Goal: Use online tool/utility

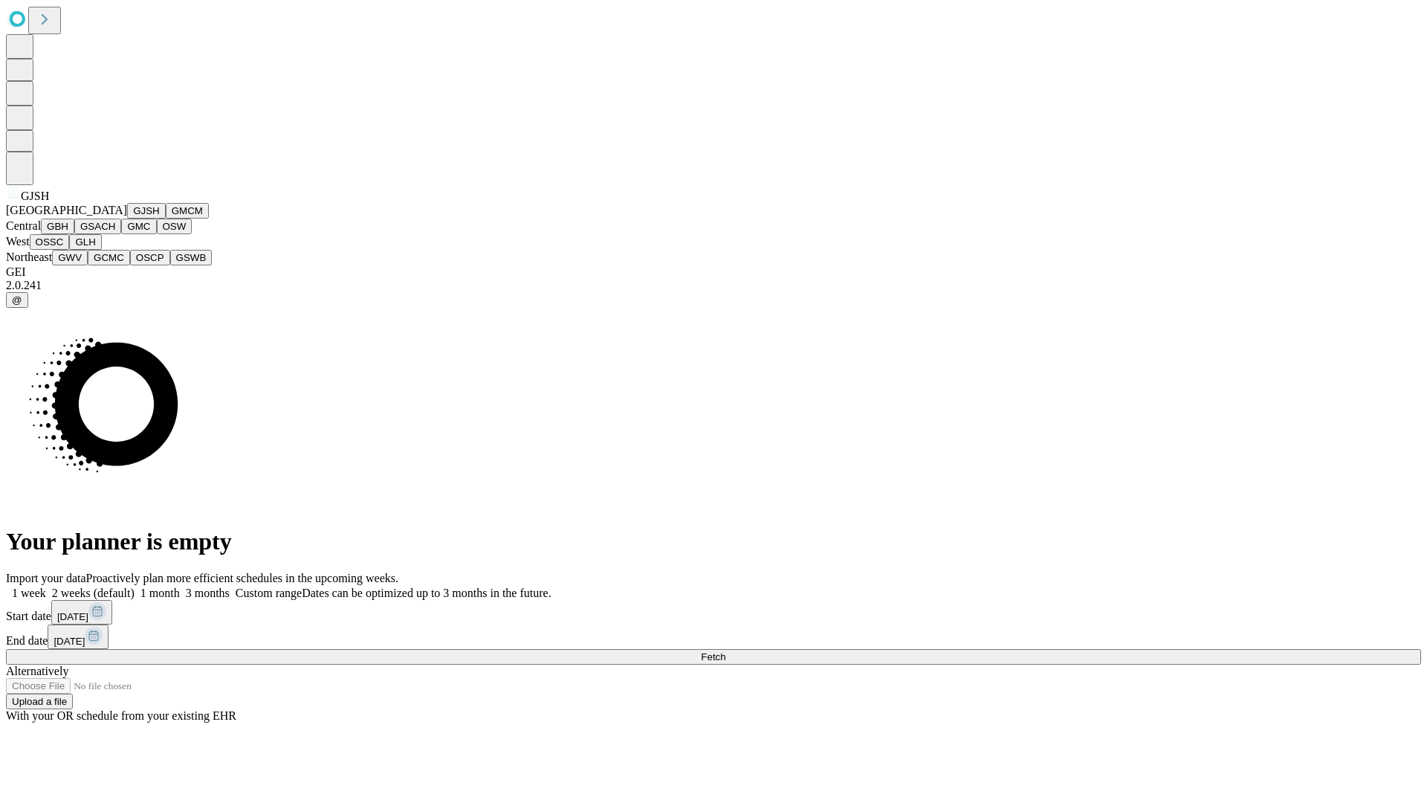
click at [127, 219] on button "GJSH" at bounding box center [146, 211] width 39 height 16
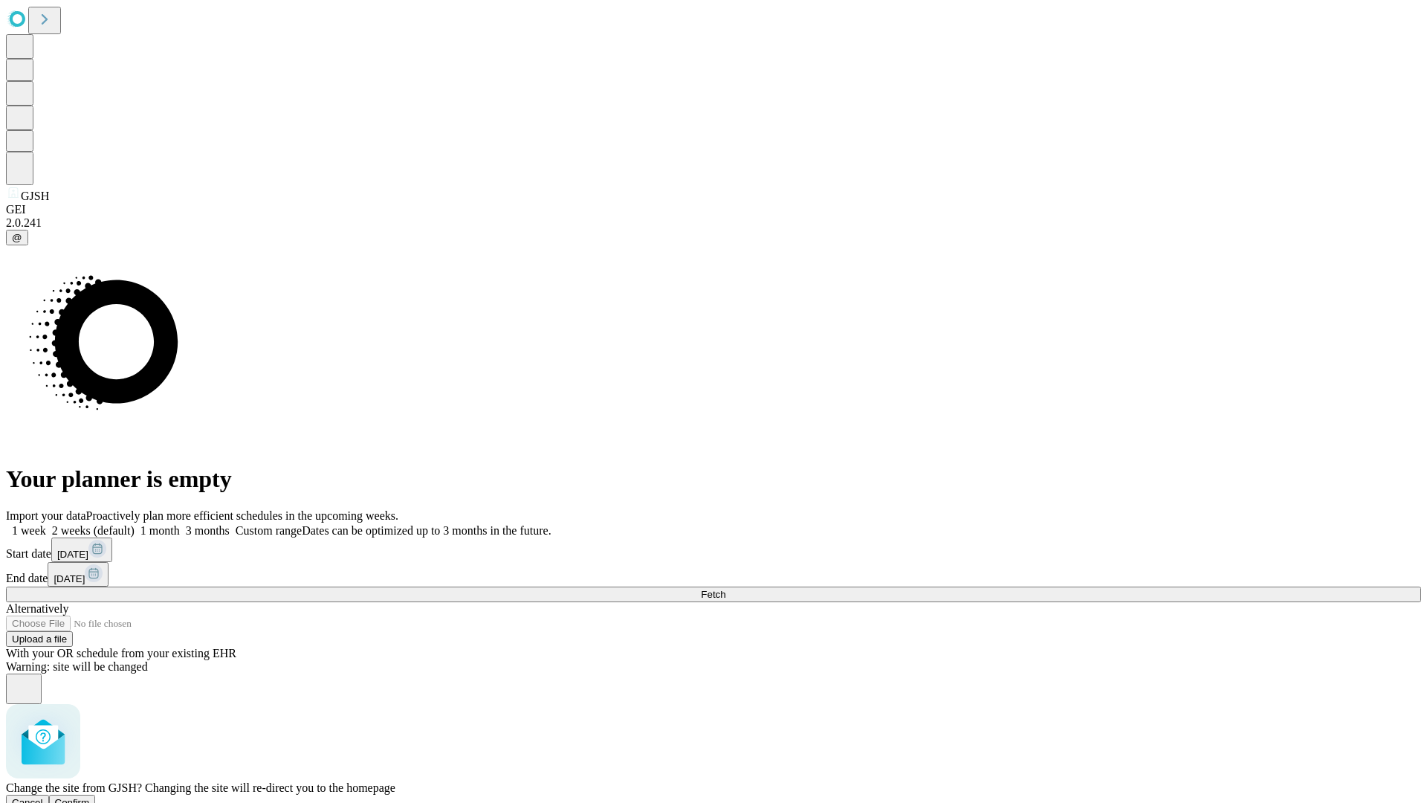
click at [90, 797] on span "Confirm" at bounding box center [72, 802] width 35 height 11
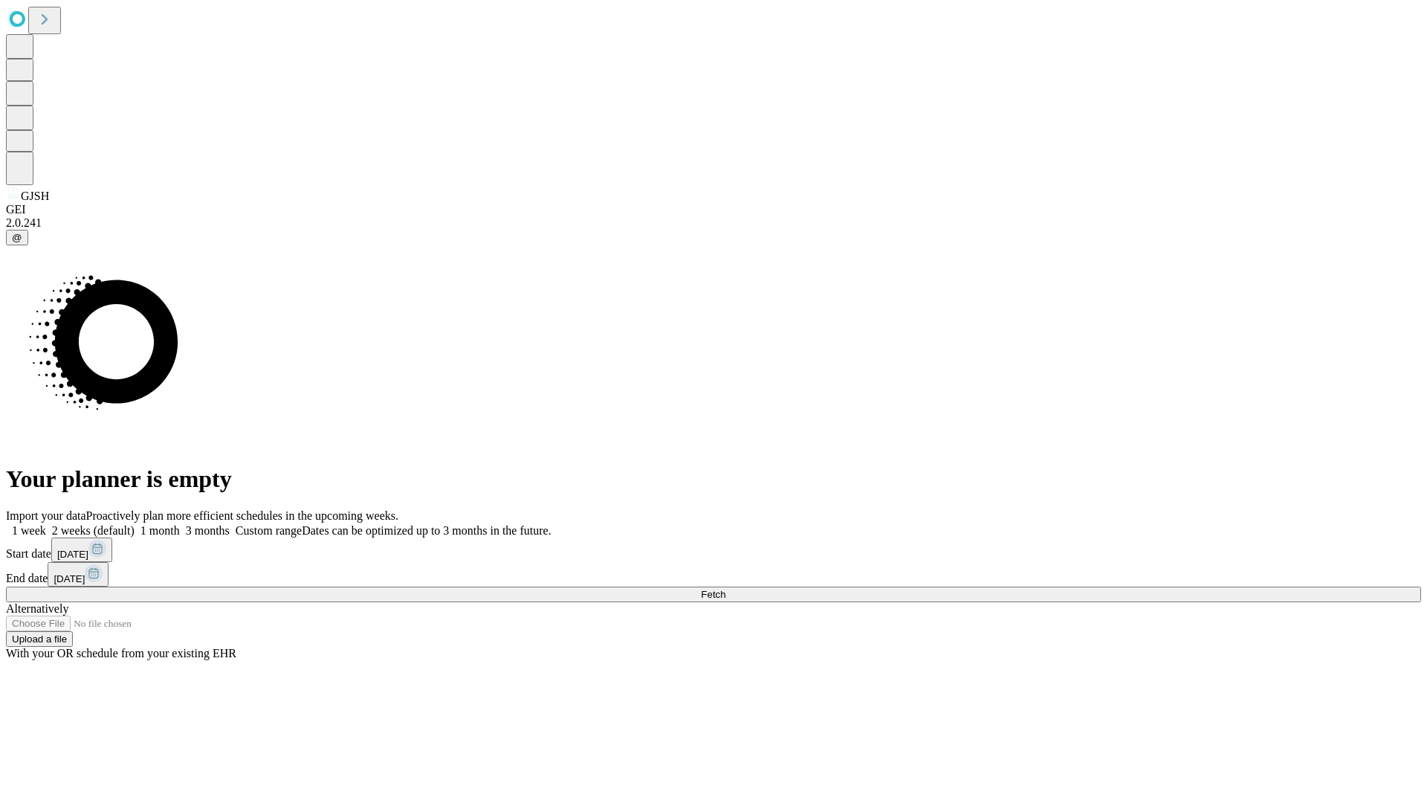
click at [135, 524] on label "2 weeks (default)" at bounding box center [90, 530] width 88 height 13
click at [725, 589] on span "Fetch" at bounding box center [713, 594] width 25 height 11
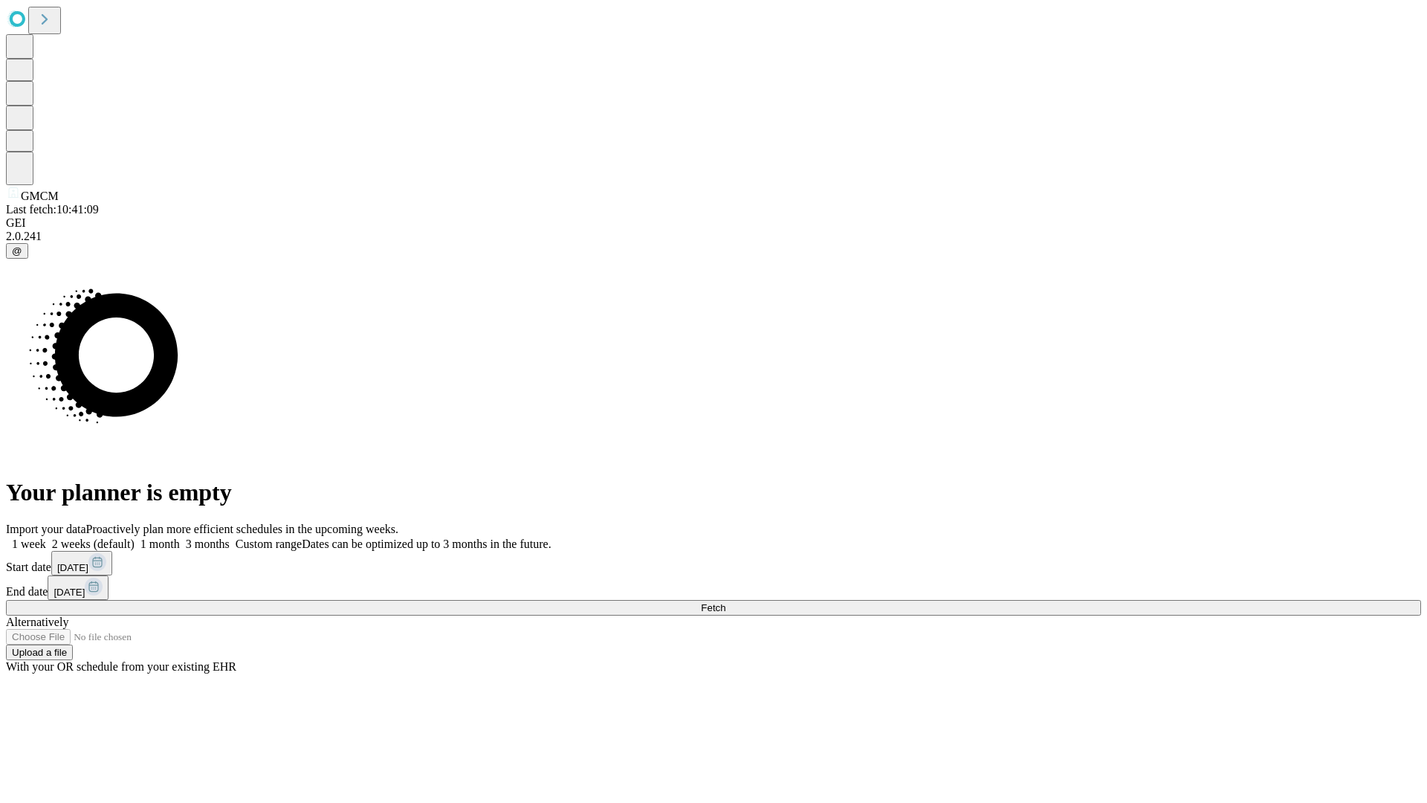
click at [135, 537] on label "2 weeks (default)" at bounding box center [90, 543] width 88 height 13
click at [725, 602] on span "Fetch" at bounding box center [713, 607] width 25 height 11
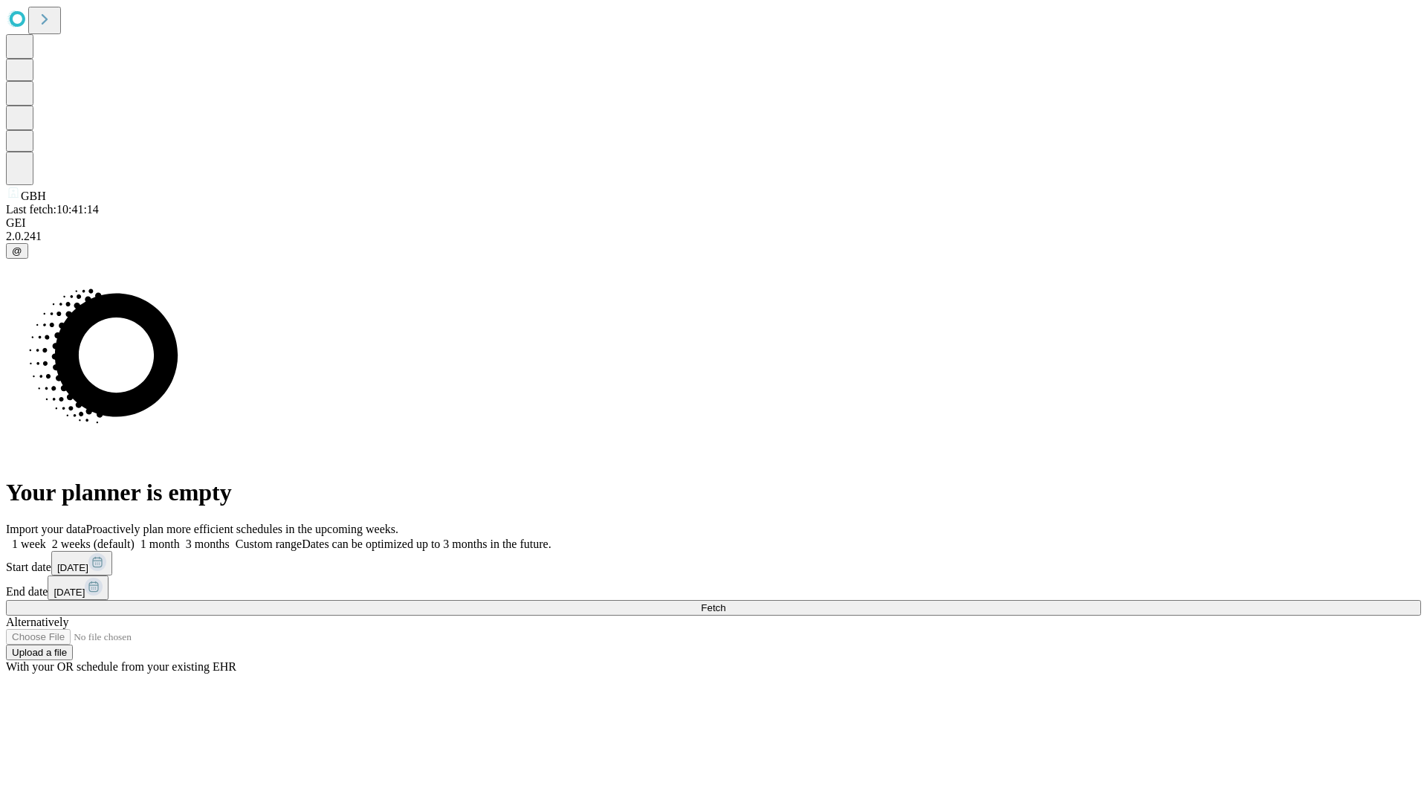
click at [135, 537] on label "2 weeks (default)" at bounding box center [90, 543] width 88 height 13
click at [725, 602] on span "Fetch" at bounding box center [713, 607] width 25 height 11
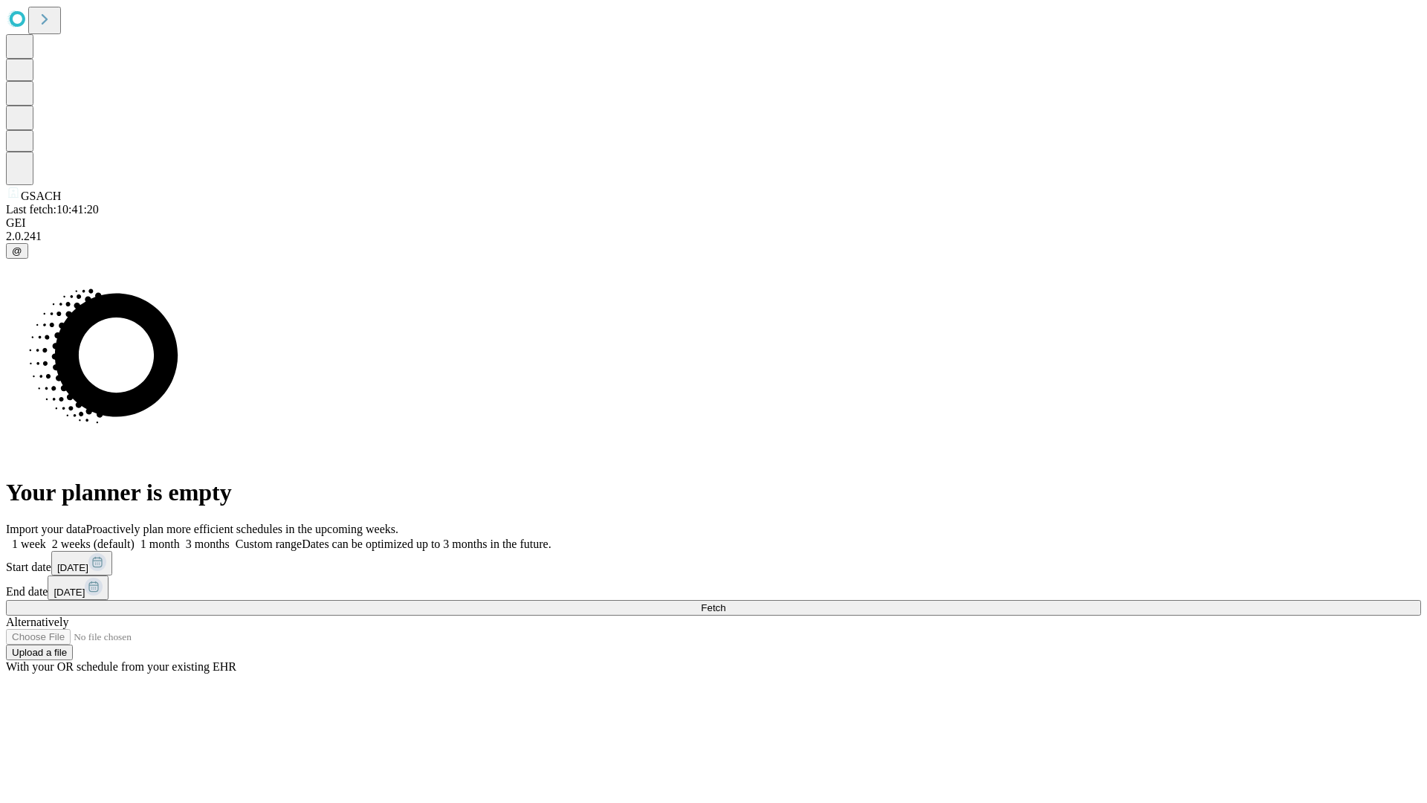
click at [135, 537] on label "2 weeks (default)" at bounding box center [90, 543] width 88 height 13
click at [725, 602] on span "Fetch" at bounding box center [713, 607] width 25 height 11
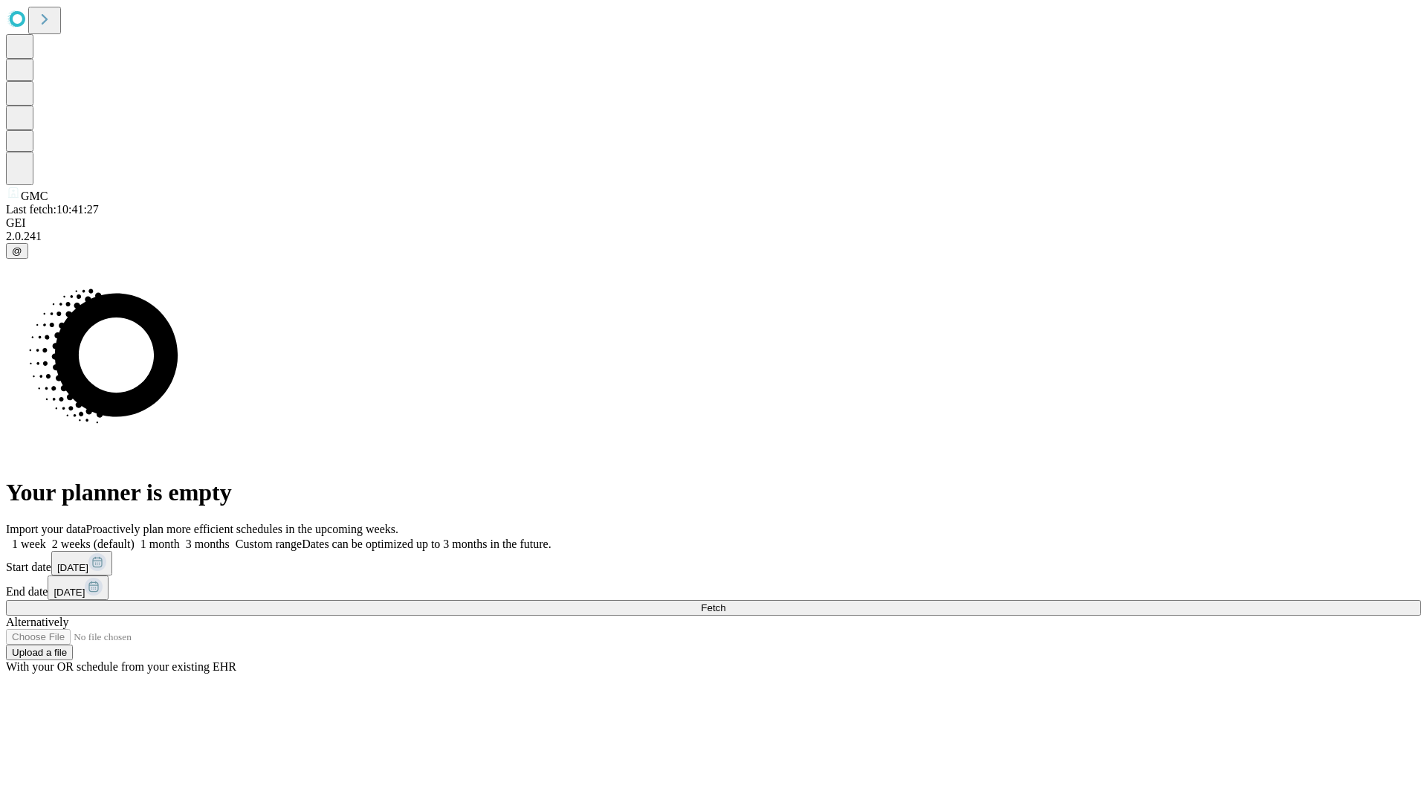
click at [135, 537] on label "2 weeks (default)" at bounding box center [90, 543] width 88 height 13
click at [725, 602] on span "Fetch" at bounding box center [713, 607] width 25 height 11
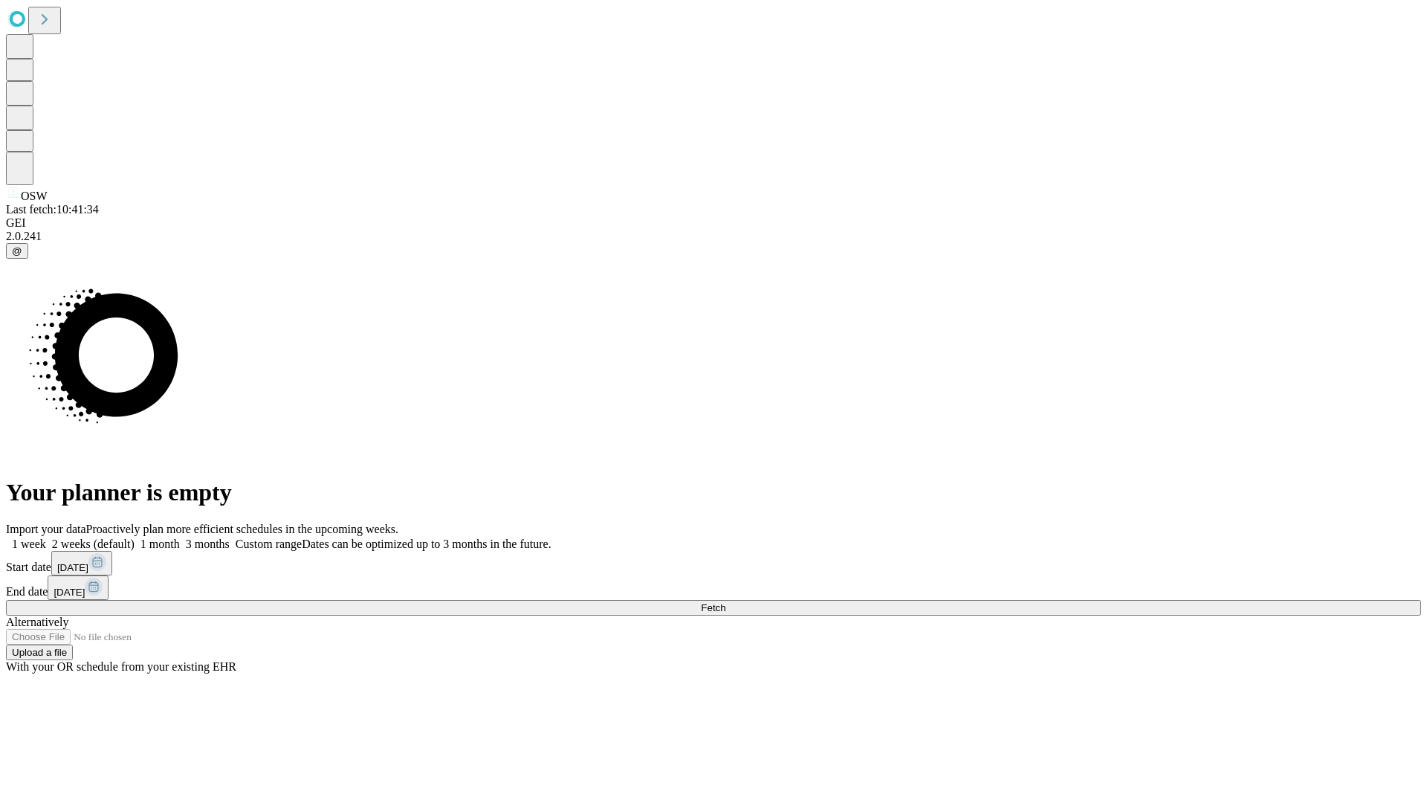
click at [135, 537] on label "2 weeks (default)" at bounding box center [90, 543] width 88 height 13
click at [725, 602] on span "Fetch" at bounding box center [713, 607] width 25 height 11
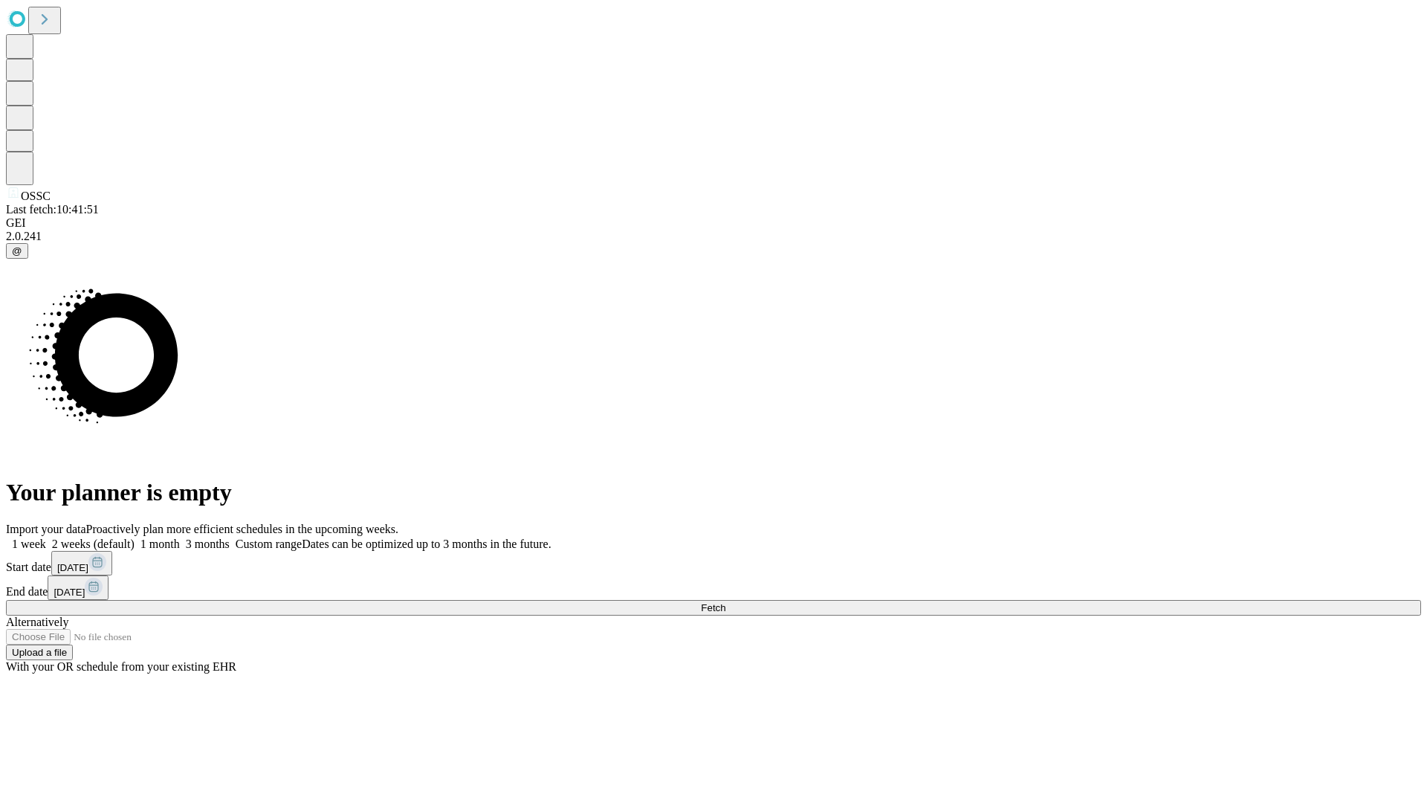
click at [135, 537] on label "2 weeks (default)" at bounding box center [90, 543] width 88 height 13
click at [725, 602] on span "Fetch" at bounding box center [713, 607] width 25 height 11
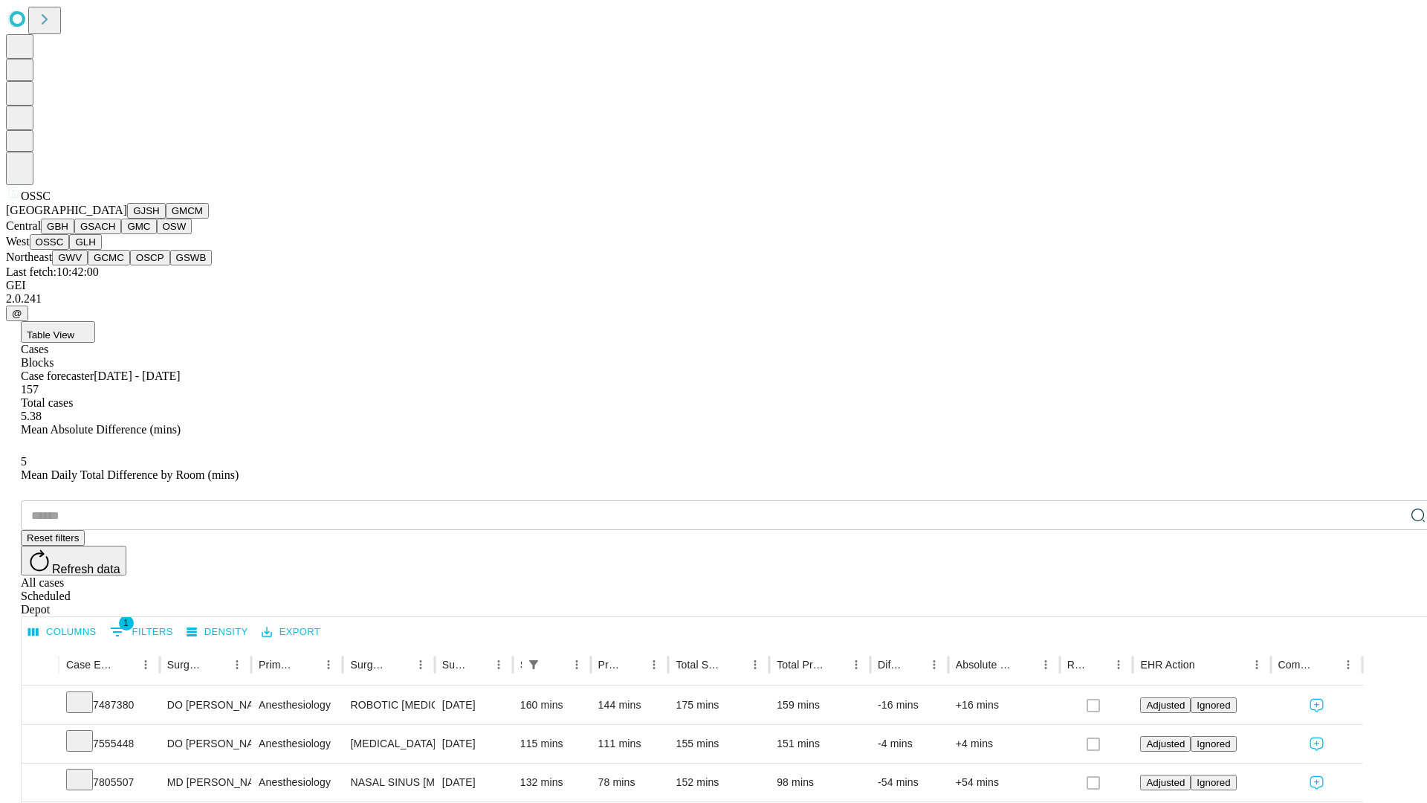
click at [101, 250] on button "GLH" at bounding box center [85, 242] width 32 height 16
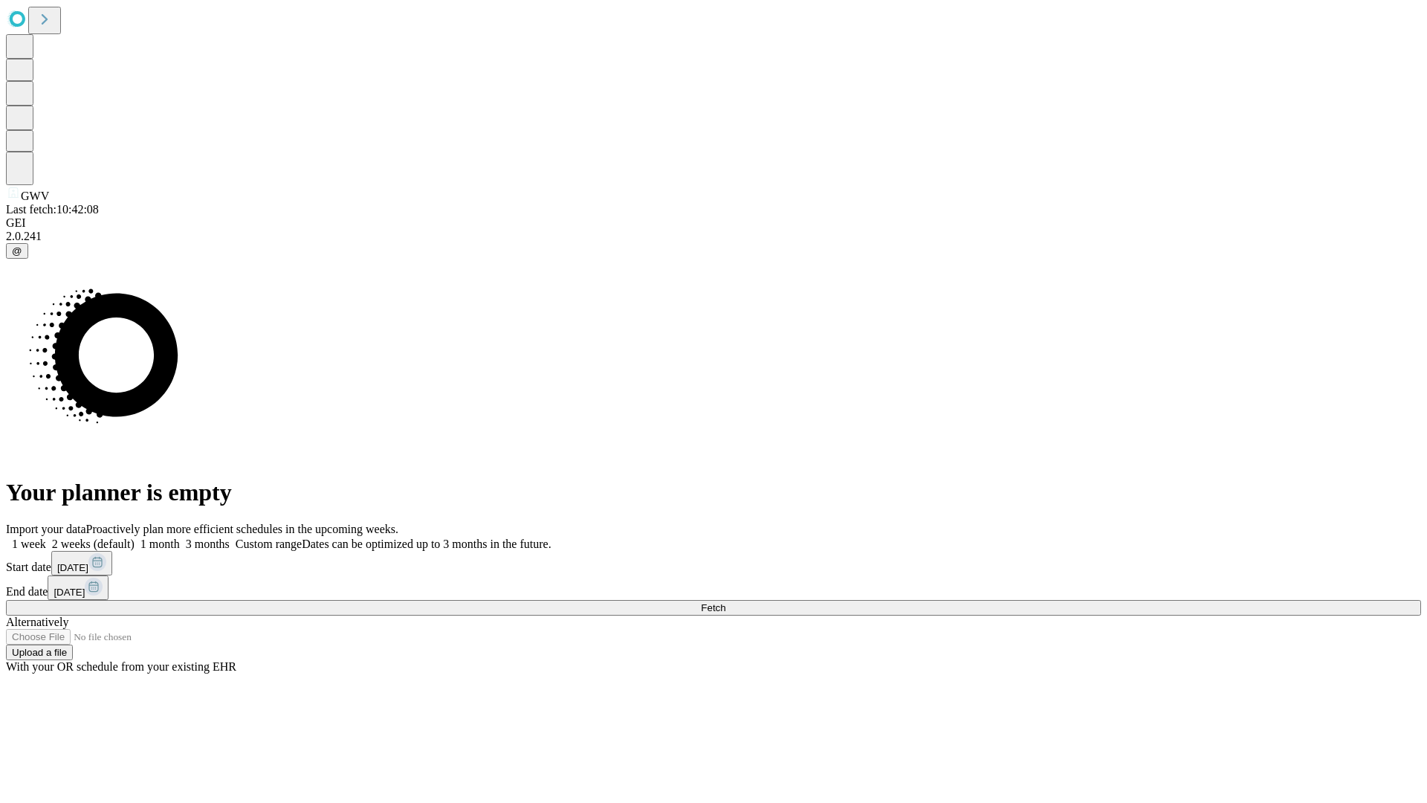
click at [135, 537] on label "2 weeks (default)" at bounding box center [90, 543] width 88 height 13
click at [725, 602] on span "Fetch" at bounding box center [713, 607] width 25 height 11
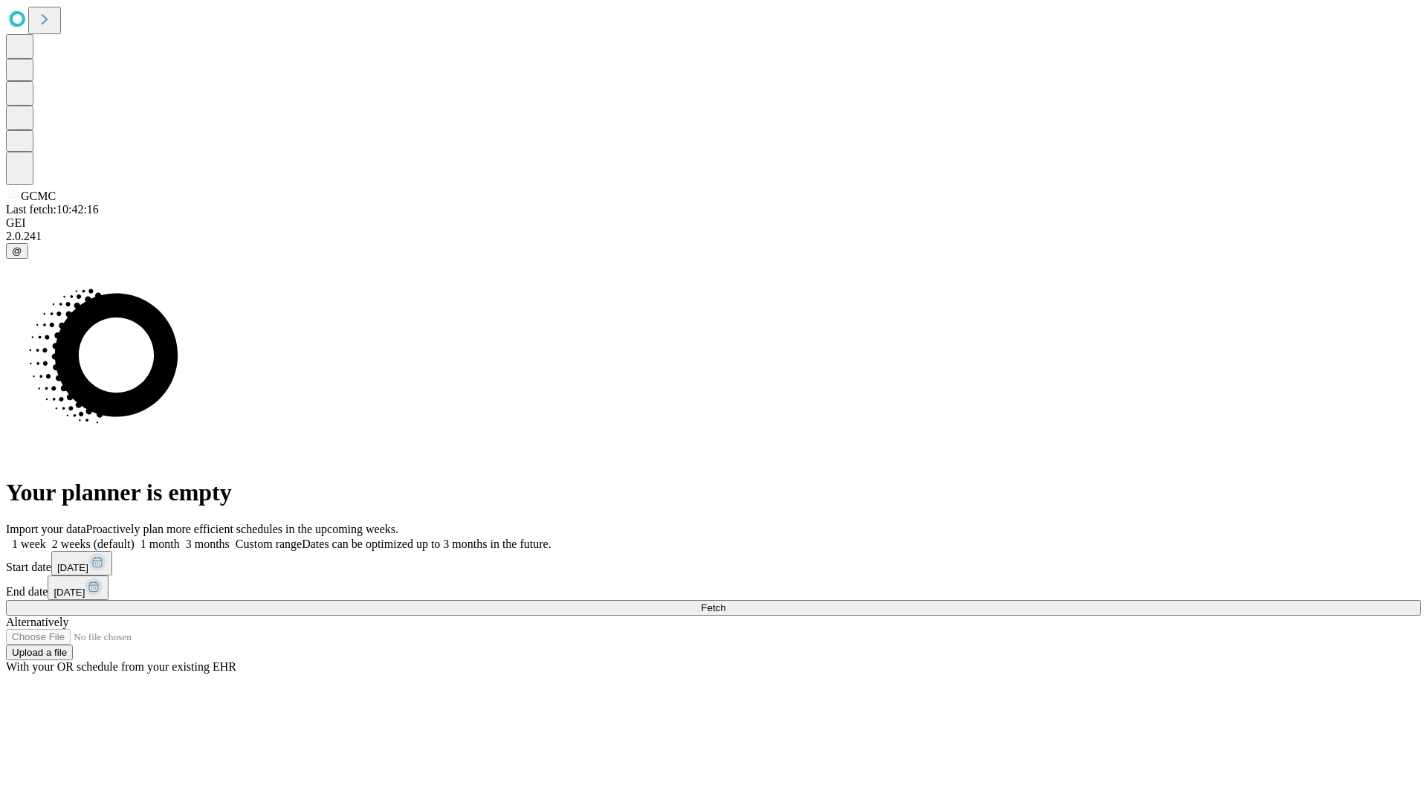
click at [135, 537] on label "2 weeks (default)" at bounding box center [90, 543] width 88 height 13
click at [725, 602] on span "Fetch" at bounding box center [713, 607] width 25 height 11
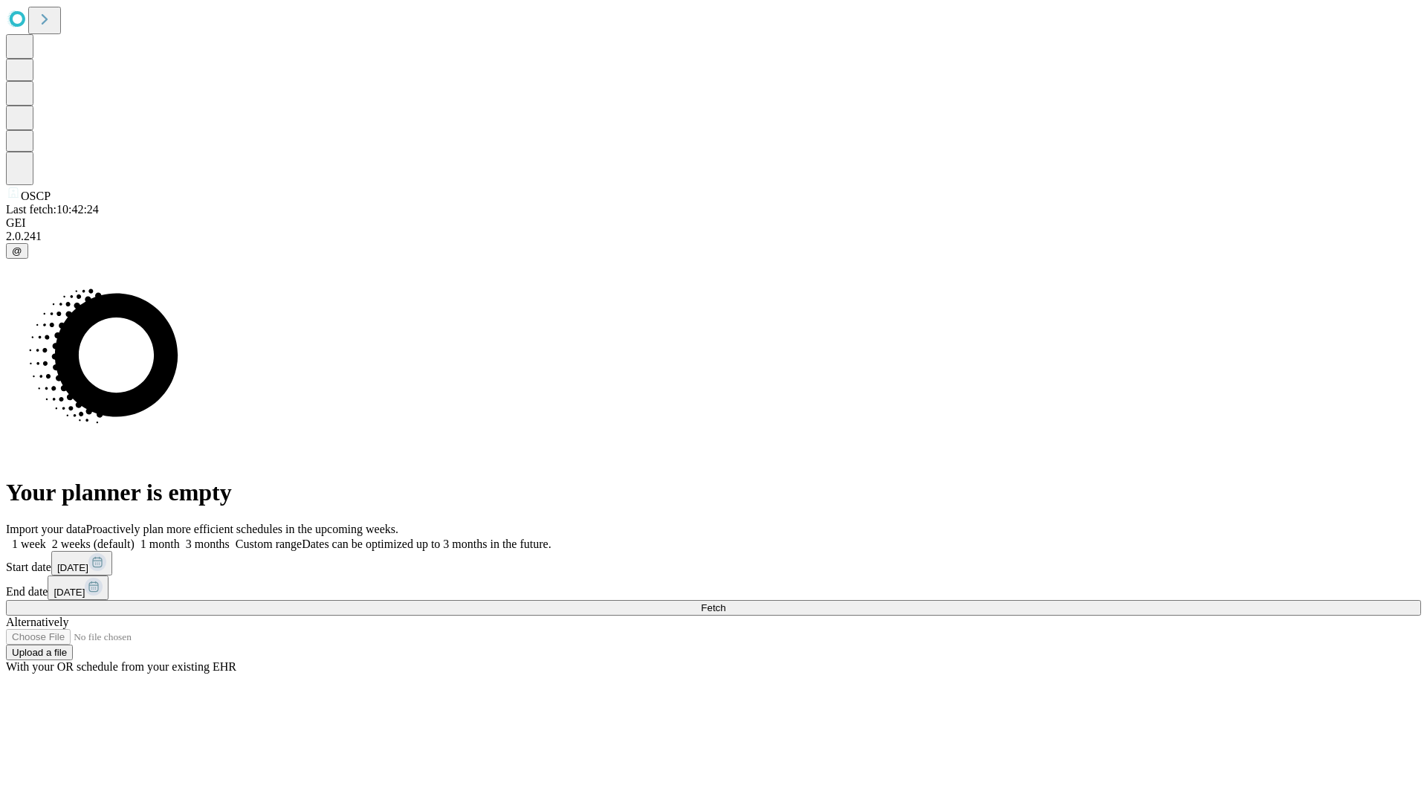
click at [135, 537] on label "2 weeks (default)" at bounding box center [90, 543] width 88 height 13
click at [725, 602] on span "Fetch" at bounding box center [713, 607] width 25 height 11
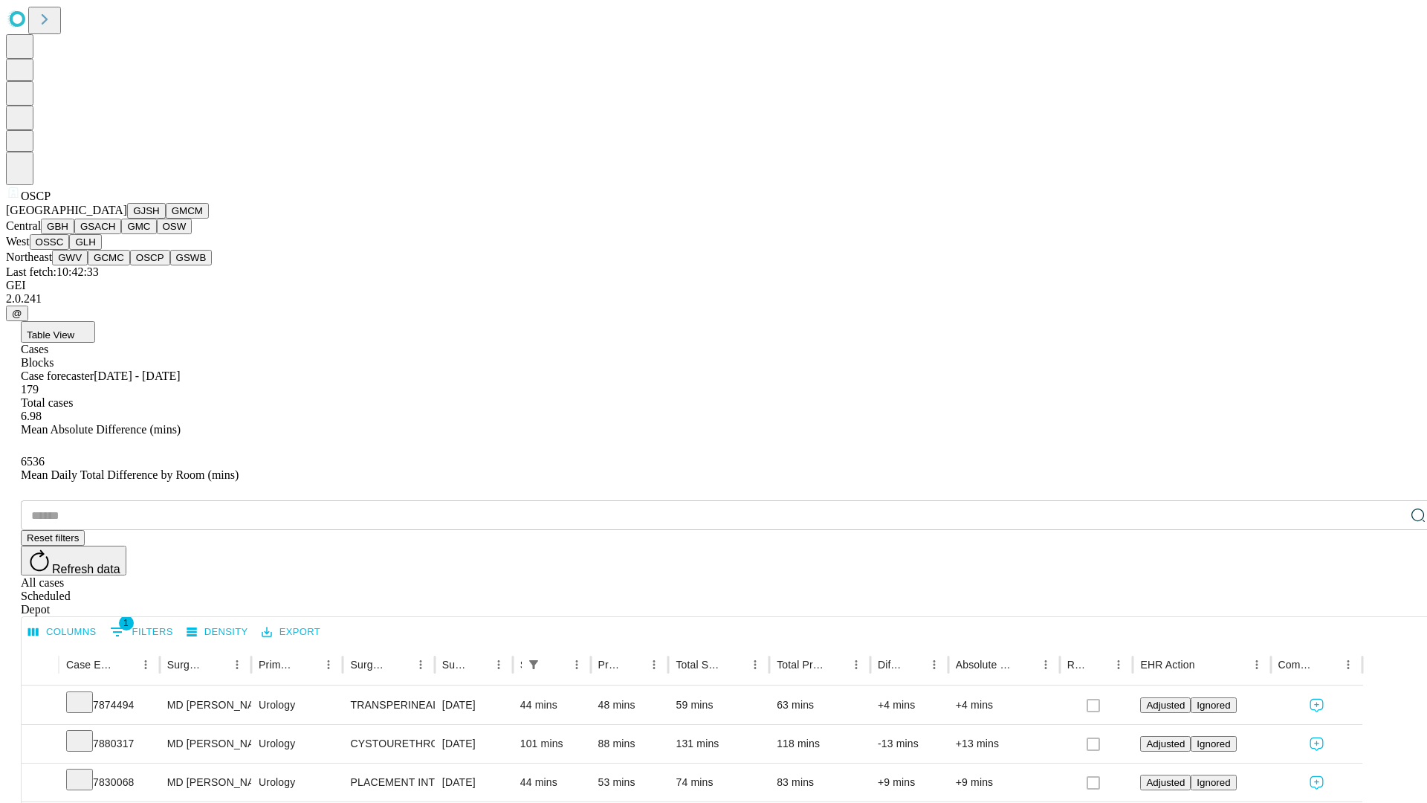
click at [170, 265] on button "GSWB" at bounding box center [191, 258] width 42 height 16
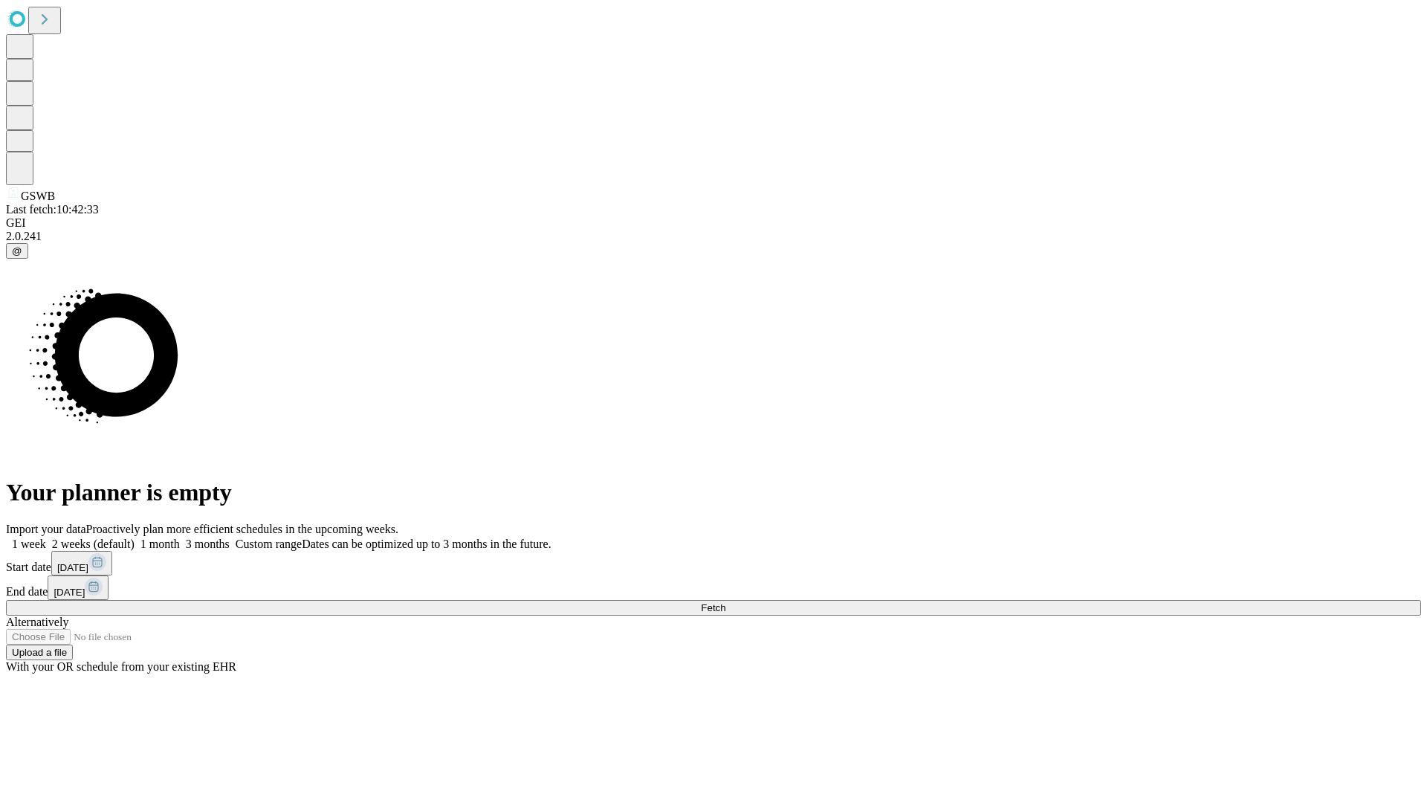
click at [135, 537] on label "2 weeks (default)" at bounding box center [90, 543] width 88 height 13
click at [725, 602] on span "Fetch" at bounding box center [713, 607] width 25 height 11
